Goal: Task Accomplishment & Management: Complete application form

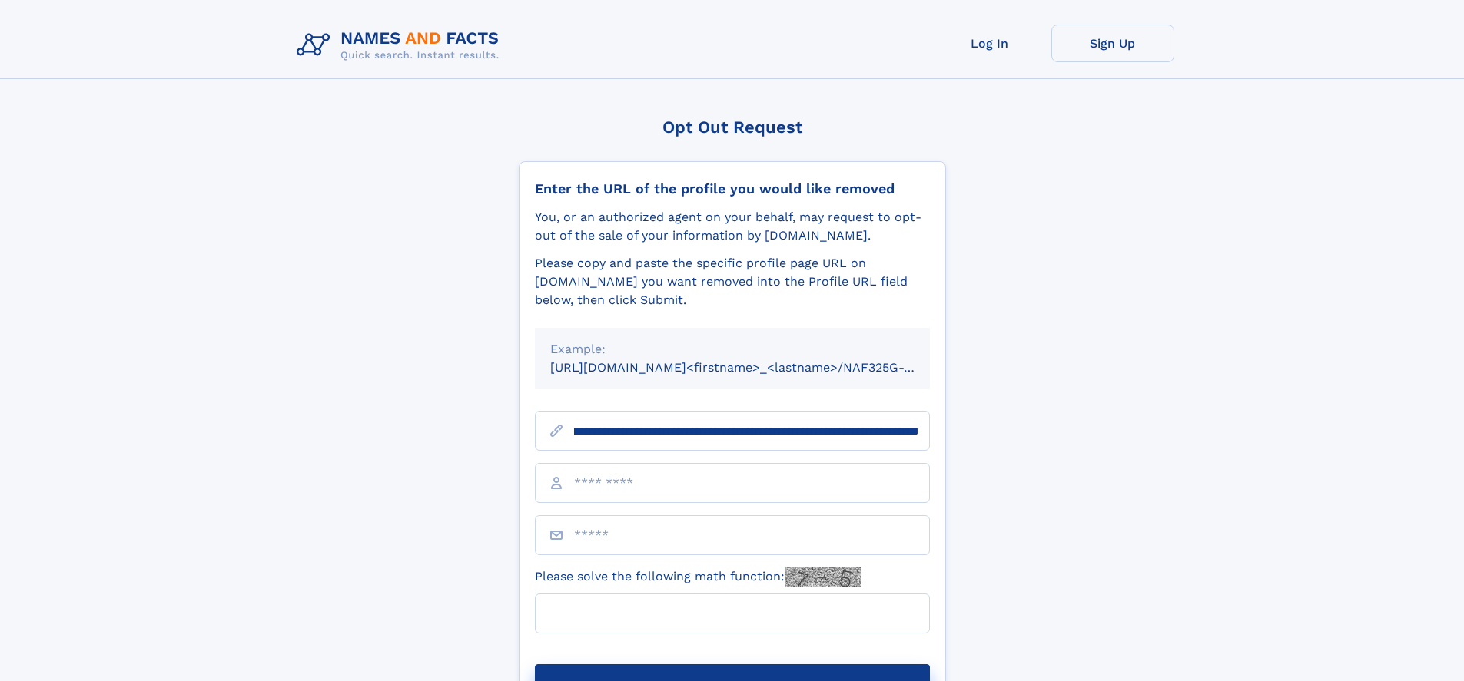
scroll to position [0, 163]
type input "**********"
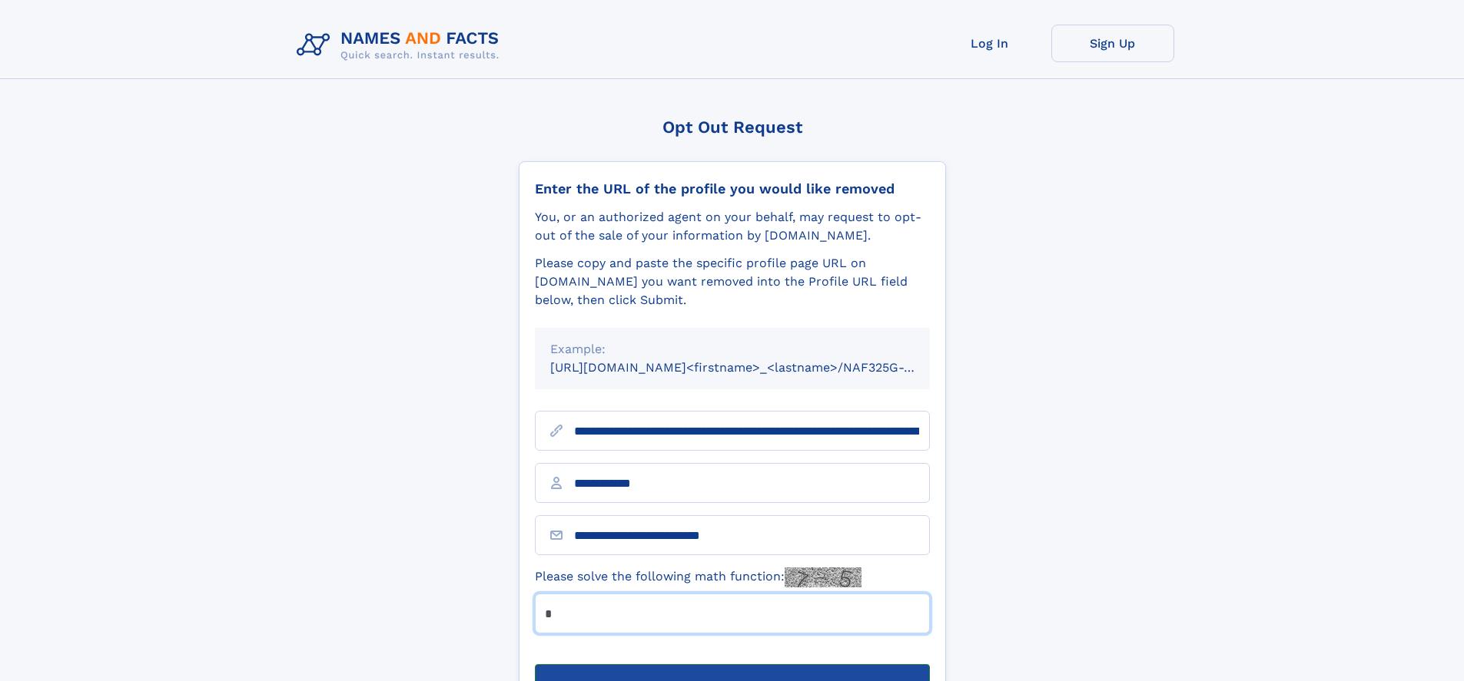
type input "*"
click at [731, 665] on button "Submit Opt Out Request" at bounding box center [732, 689] width 395 height 49
